Goal: Information Seeking & Learning: Find contact information

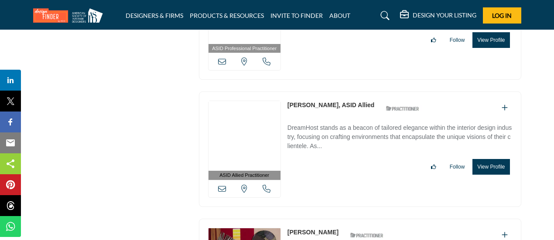
scroll to position [5732, 0]
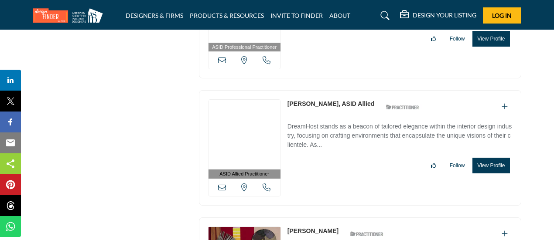
click at [316, 100] on link "[PERSON_NAME], ASID Allied" at bounding box center [330, 103] width 87 height 7
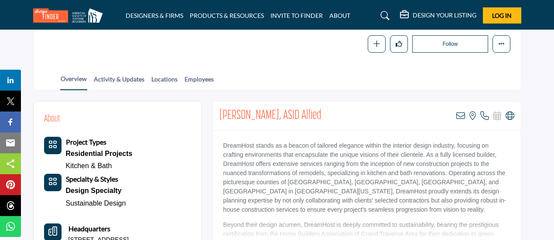
scroll to position [144, 0]
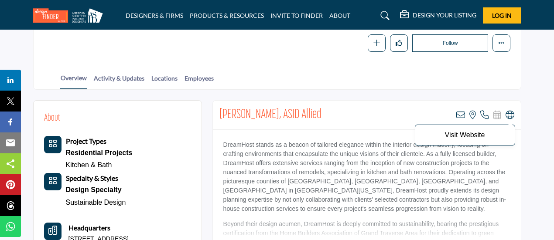
click at [509, 115] on icon at bounding box center [509, 115] width 9 height 9
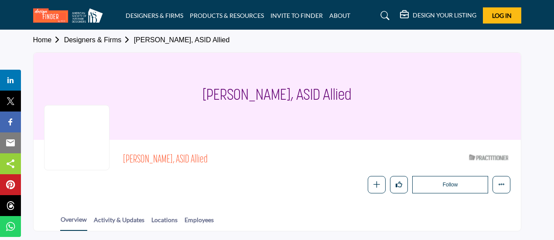
scroll to position [0, 0]
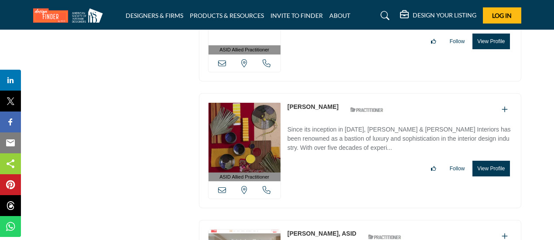
scroll to position [5858, 0]
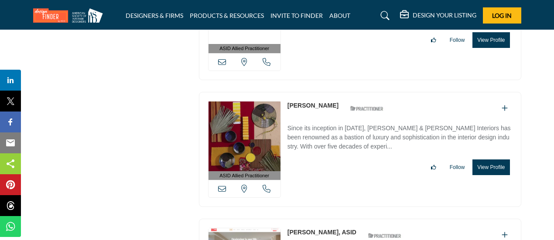
click at [297, 102] on link "Debra Phelps" at bounding box center [312, 105] width 51 height 7
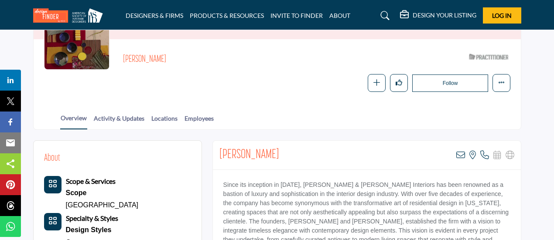
scroll to position [141, 0]
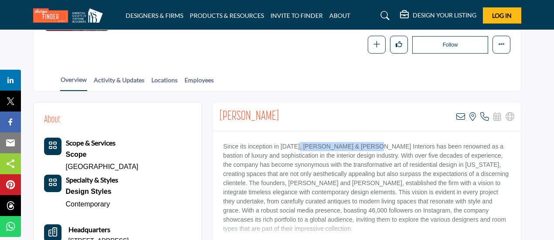
drag, startPoint x: 297, startPoint y: 144, endPoint x: 367, endPoint y: 148, distance: 69.4
click at [367, 148] on p "Since its inception in 1965, Wiseman & Gale Interiors has been renowned as a ba…" at bounding box center [366, 188] width 287 height 92
copy p "Wiseman & Gale Interiors"
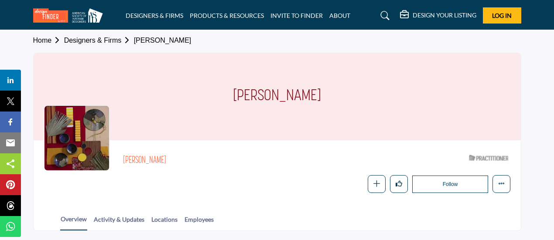
scroll to position [0, 0]
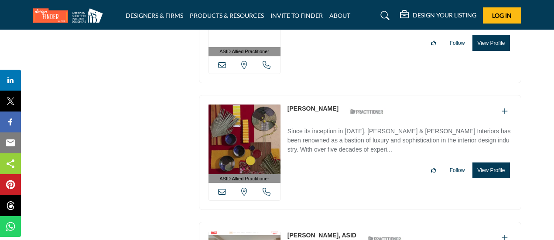
scroll to position [5855, 0]
click at [313, 232] on link "[PERSON_NAME], ASID" at bounding box center [321, 235] width 69 height 7
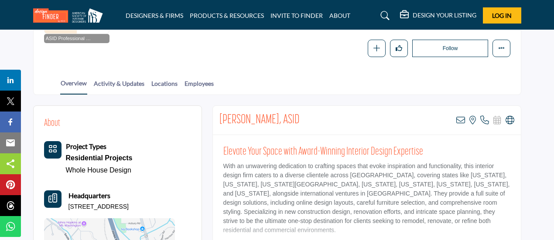
scroll to position [139, 0]
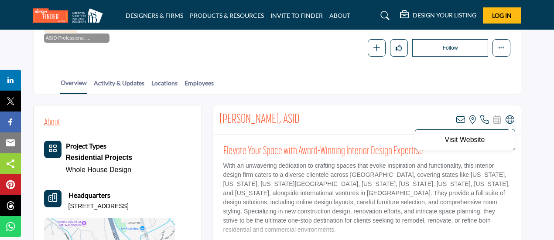
click at [509, 121] on icon at bounding box center [509, 120] width 9 height 9
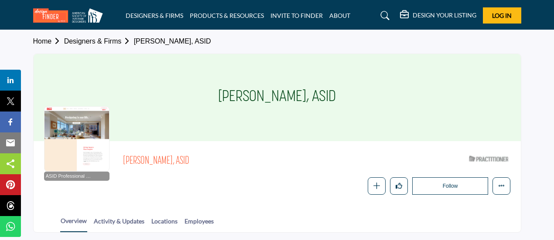
scroll to position [0, 0]
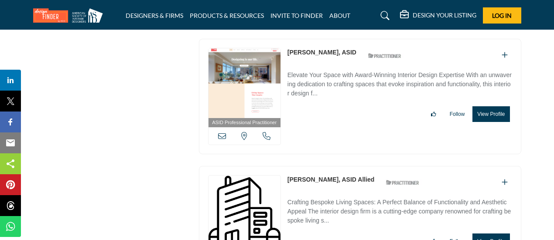
scroll to position [6000, 0]
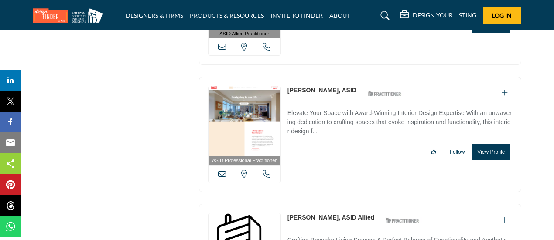
click at [313, 214] on link "[PERSON_NAME], ASID Allied" at bounding box center [330, 217] width 87 height 7
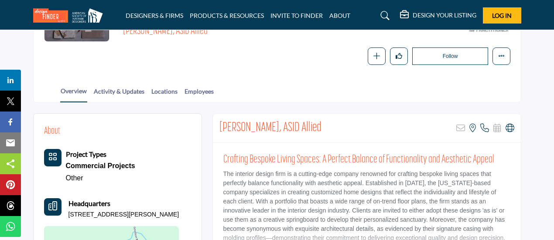
scroll to position [132, 0]
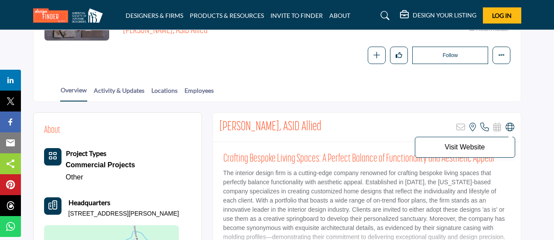
click at [511, 123] on icon at bounding box center [509, 127] width 9 height 9
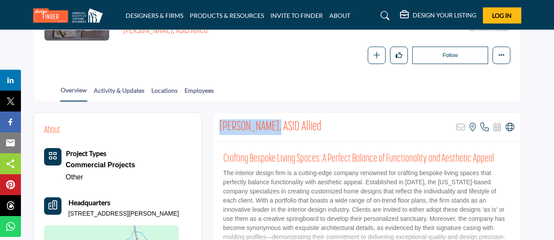
drag, startPoint x: 220, startPoint y: 125, endPoint x: 268, endPoint y: 123, distance: 48.4
click at [268, 123] on h2 "[PERSON_NAME], ASID Allied" at bounding box center [270, 127] width 102 height 16
copy h2 "[PERSON_NAME],"
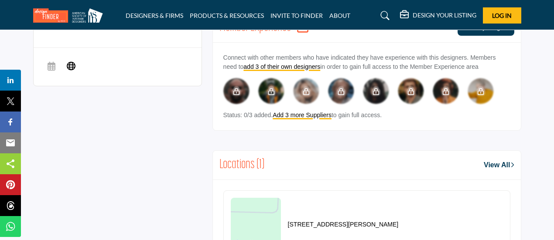
scroll to position [561, 0]
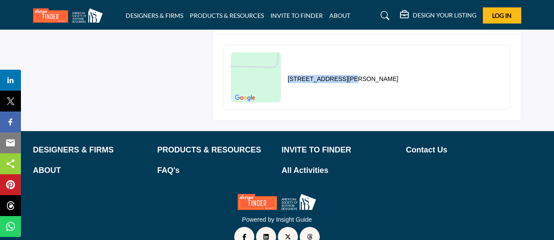
drag, startPoint x: 286, startPoint y: 76, endPoint x: 344, endPoint y: 77, distance: 58.0
click at [344, 77] on div "[STREET_ADDRESS][PERSON_NAME]" at bounding box center [315, 77] width 168 height 50
copy p "[STREET_ADDRESS][PERSON_NAME]"
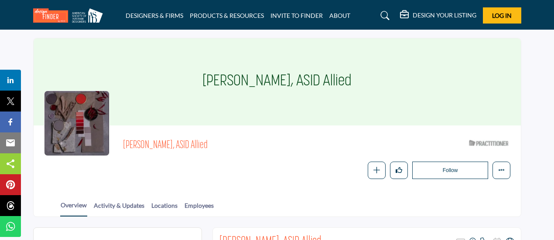
scroll to position [0, 0]
